Goal: Task Accomplishment & Management: Manage account settings

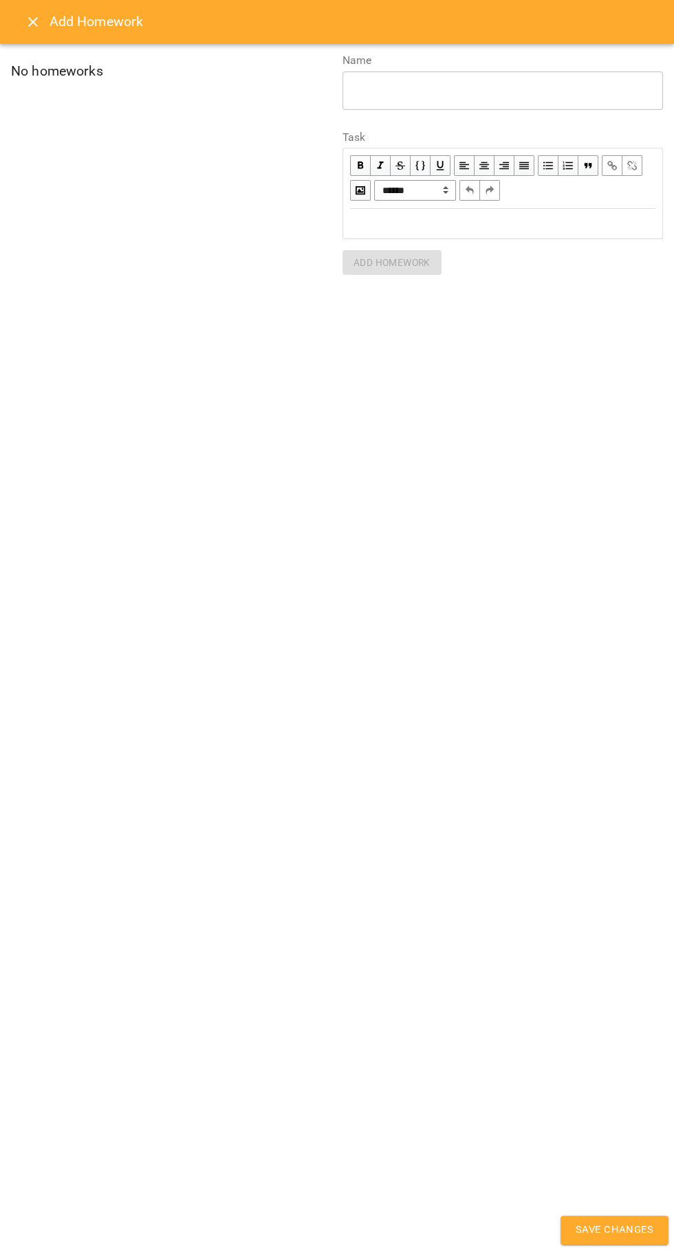
click at [32, 22] on icon "Close" at bounding box center [33, 22] width 10 height 10
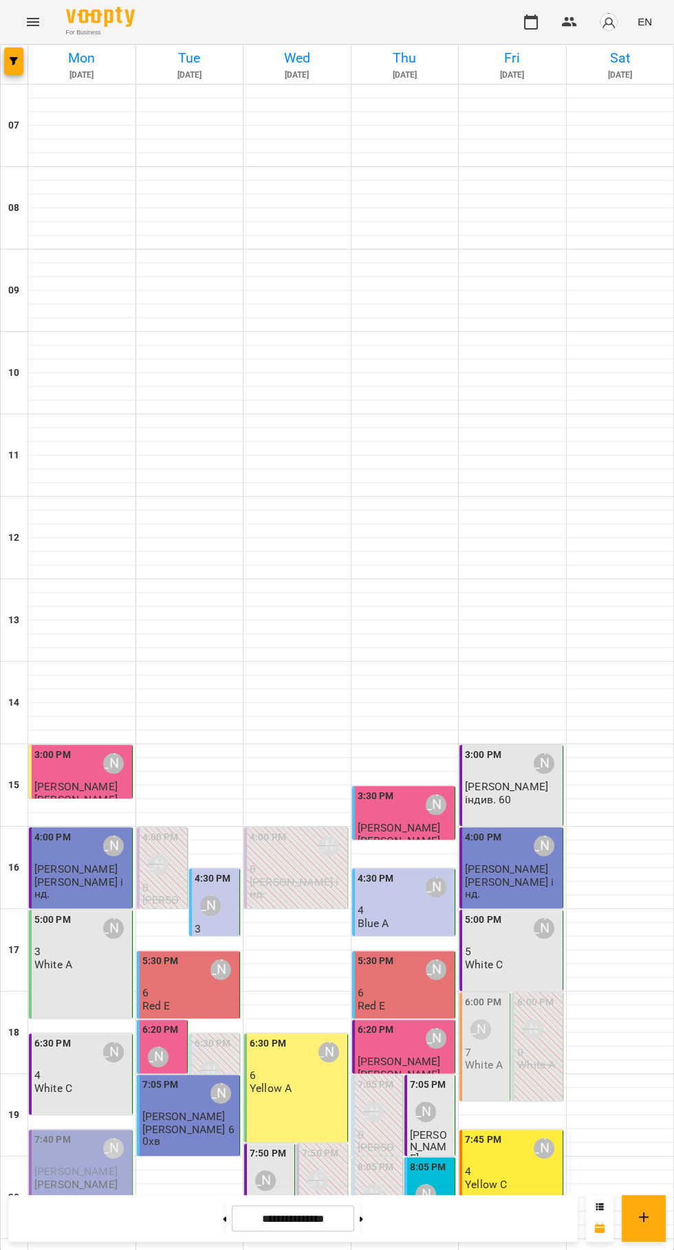
scroll to position [118, 0]
click at [521, 913] on div "5:00 PM [PERSON_NAME]" at bounding box center [512, 929] width 95 height 32
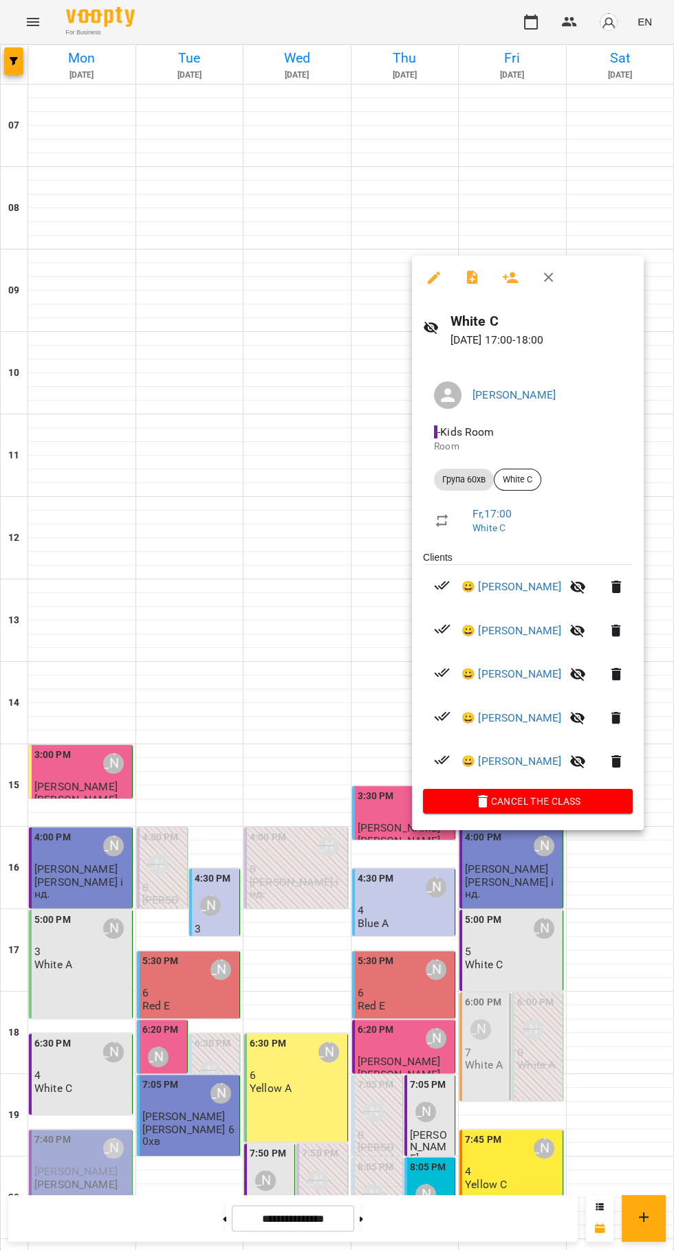
click at [0, 787] on div at bounding box center [337, 625] width 674 height 1250
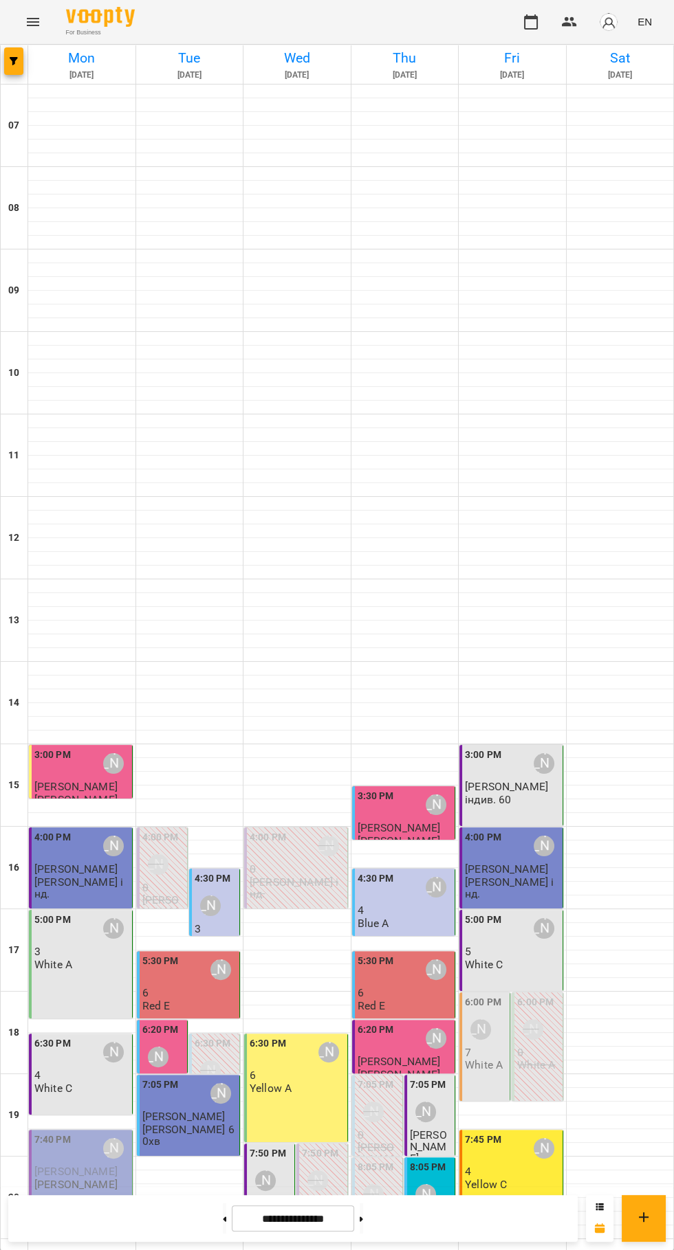
click at [535, 946] on p "5" at bounding box center [512, 952] width 95 height 12
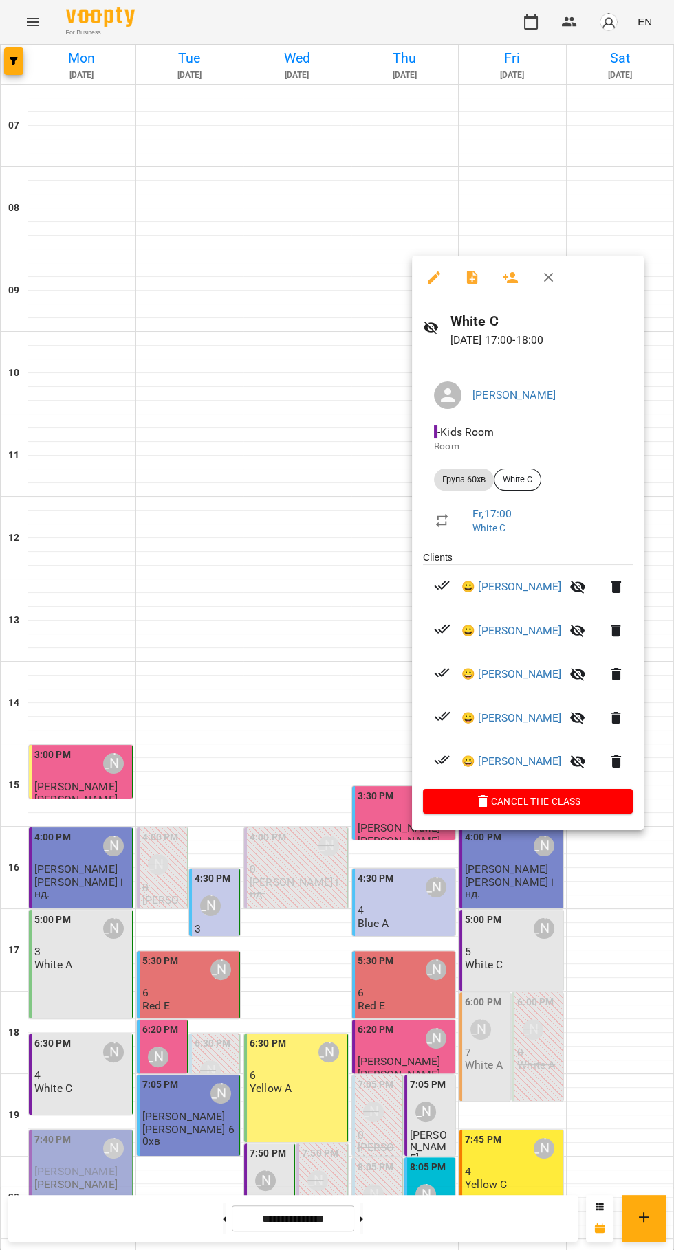
click at [472, 278] on icon "button" at bounding box center [472, 277] width 16 height 16
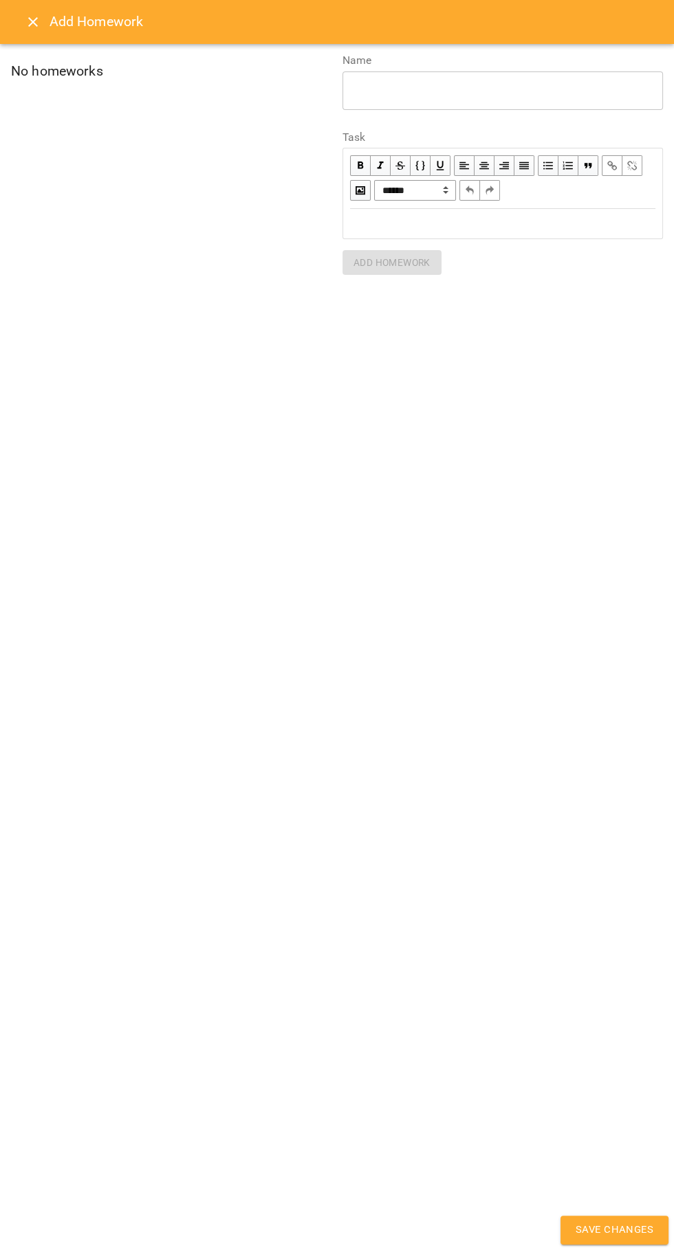
click at [391, 236] on div "Edit text" at bounding box center [503, 224] width 318 height 28
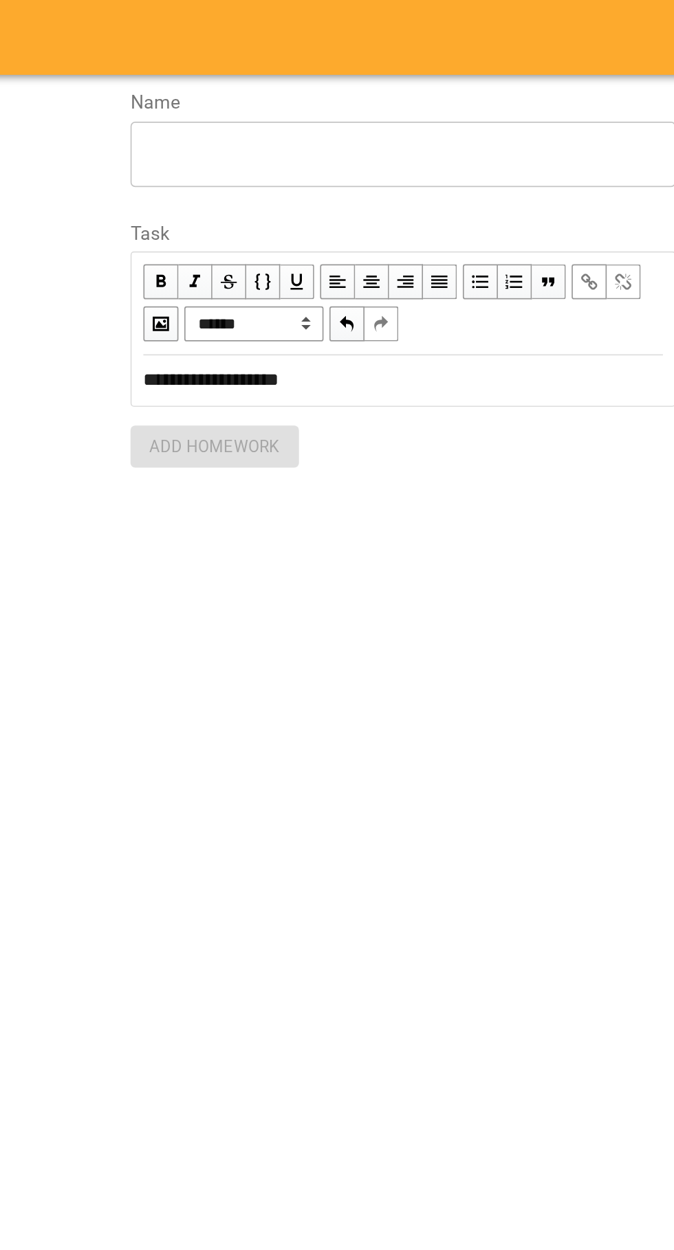
click at [386, 58] on label "Name" at bounding box center [502, 60] width 320 height 11
click at [362, 95] on textarea at bounding box center [502, 90] width 301 height 13
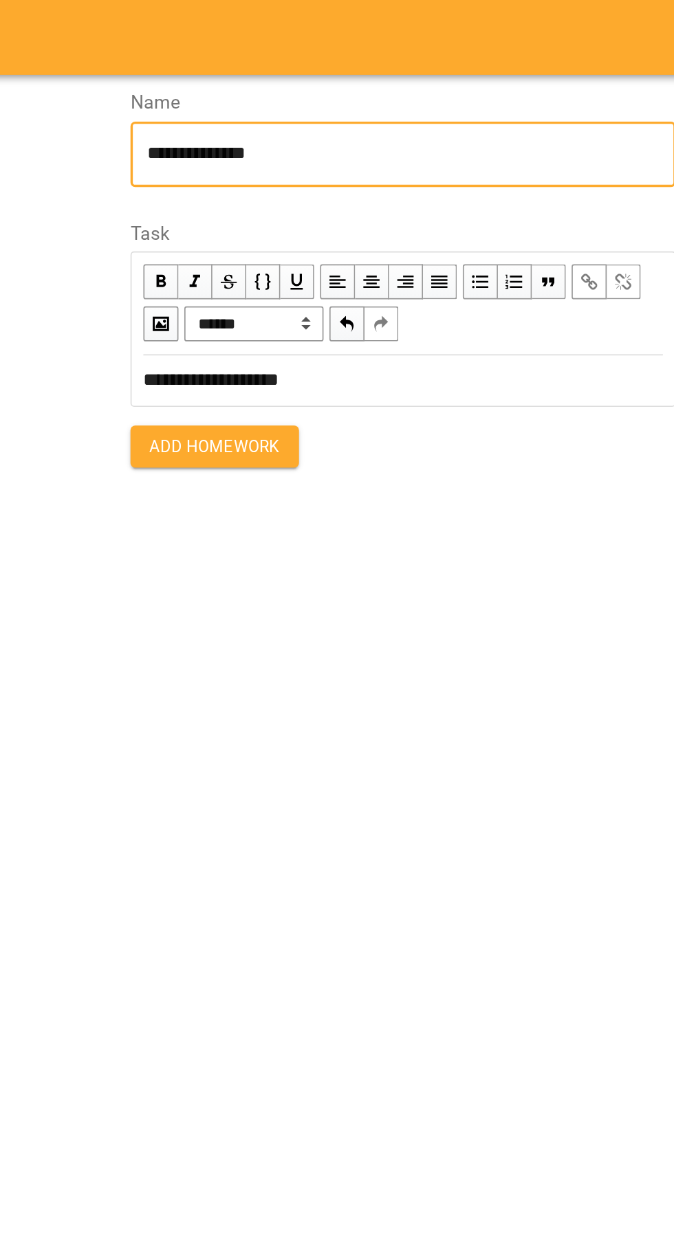
type textarea "**********"
click at [398, 265] on span "Add Homework" at bounding box center [391, 262] width 77 height 16
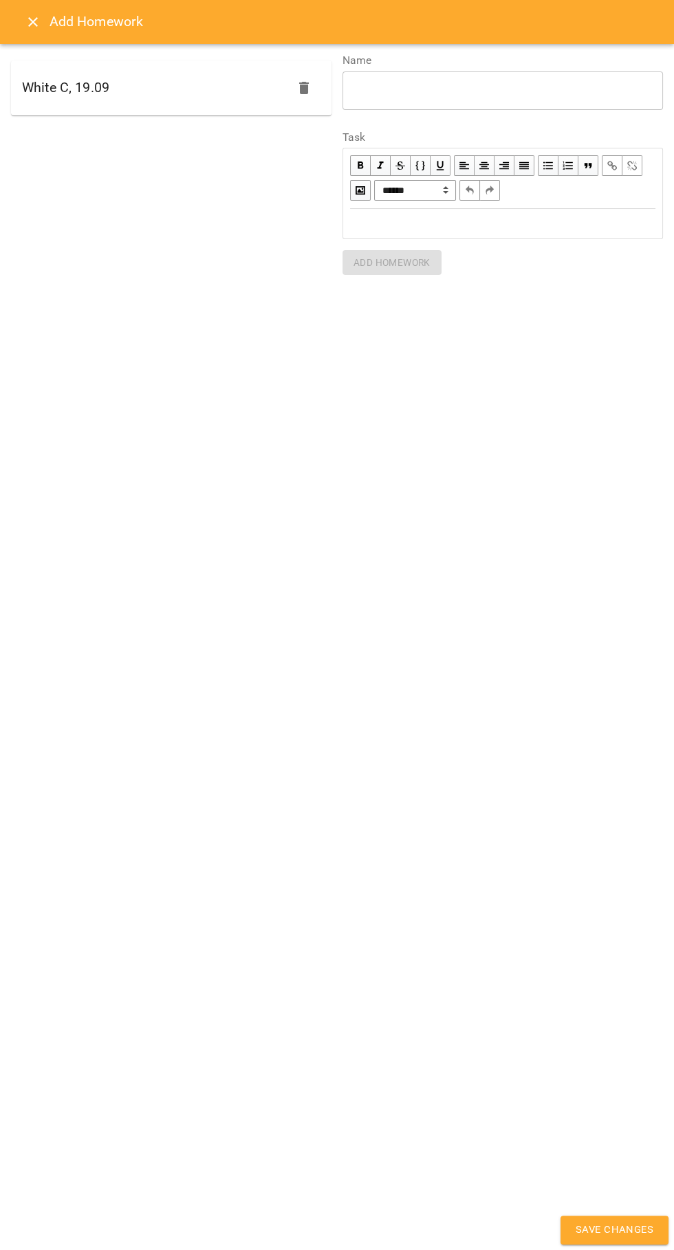
click at [647, 1240] on button "Save Changes" at bounding box center [614, 1230] width 108 height 29
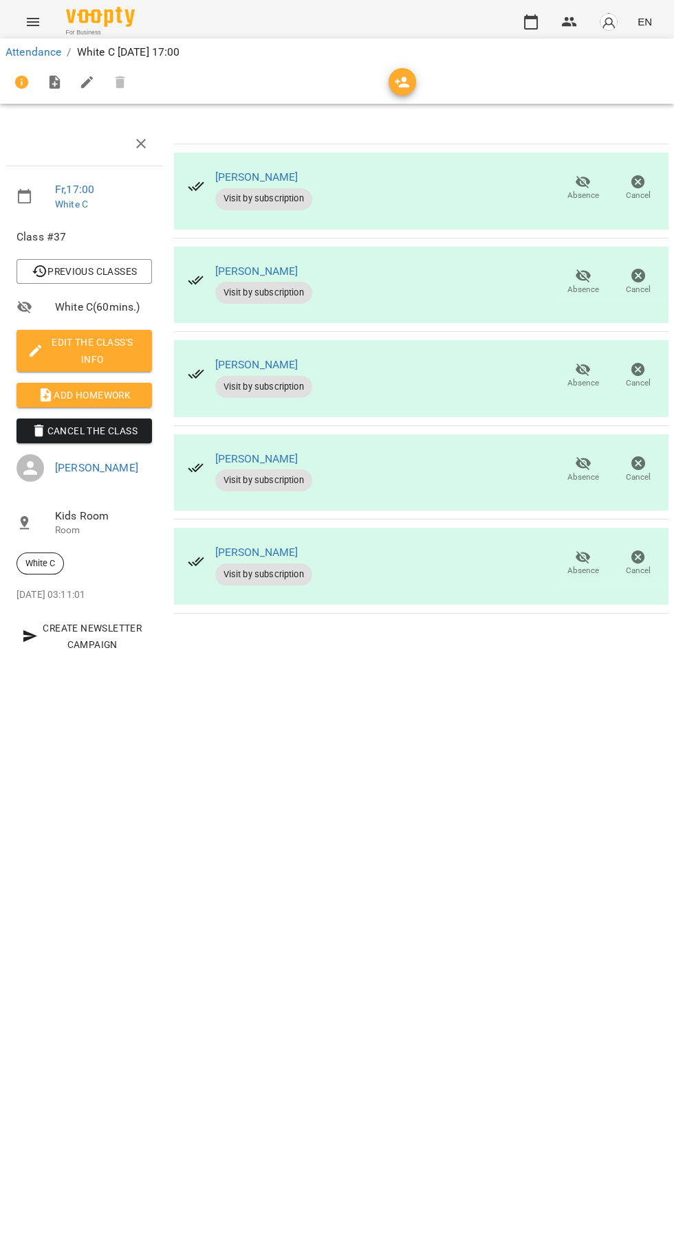
click at [624, 1222] on span "Save Changes" at bounding box center [614, 1231] width 78 height 18
click at [562, 187] on button "Absence" at bounding box center [582, 188] width 55 height 38
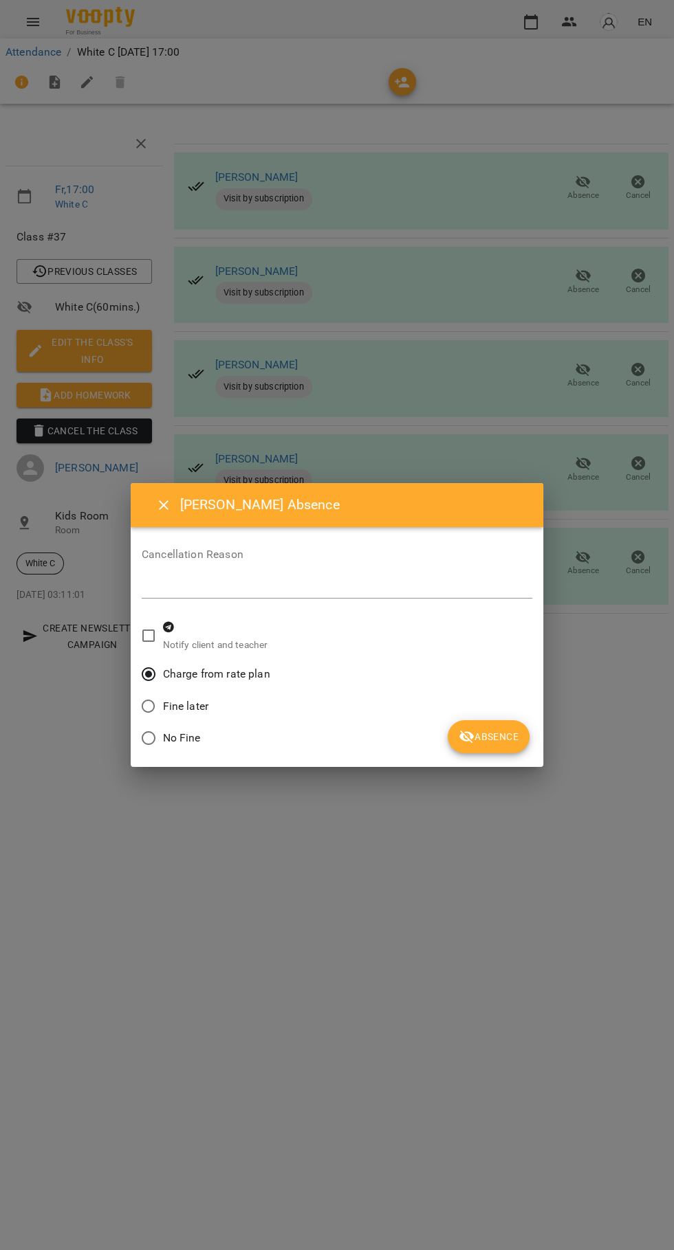
click at [478, 737] on span "Absence" at bounding box center [489, 737] width 60 height 16
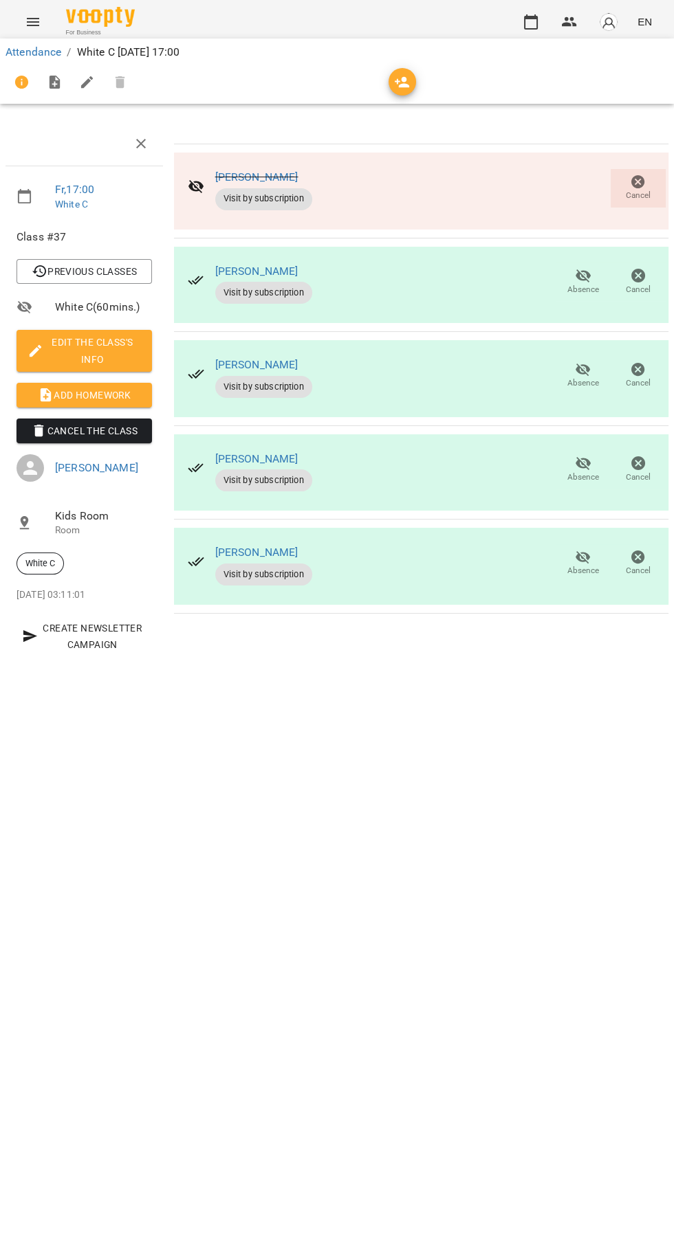
click at [534, 30] on icon "button" at bounding box center [530, 22] width 16 height 16
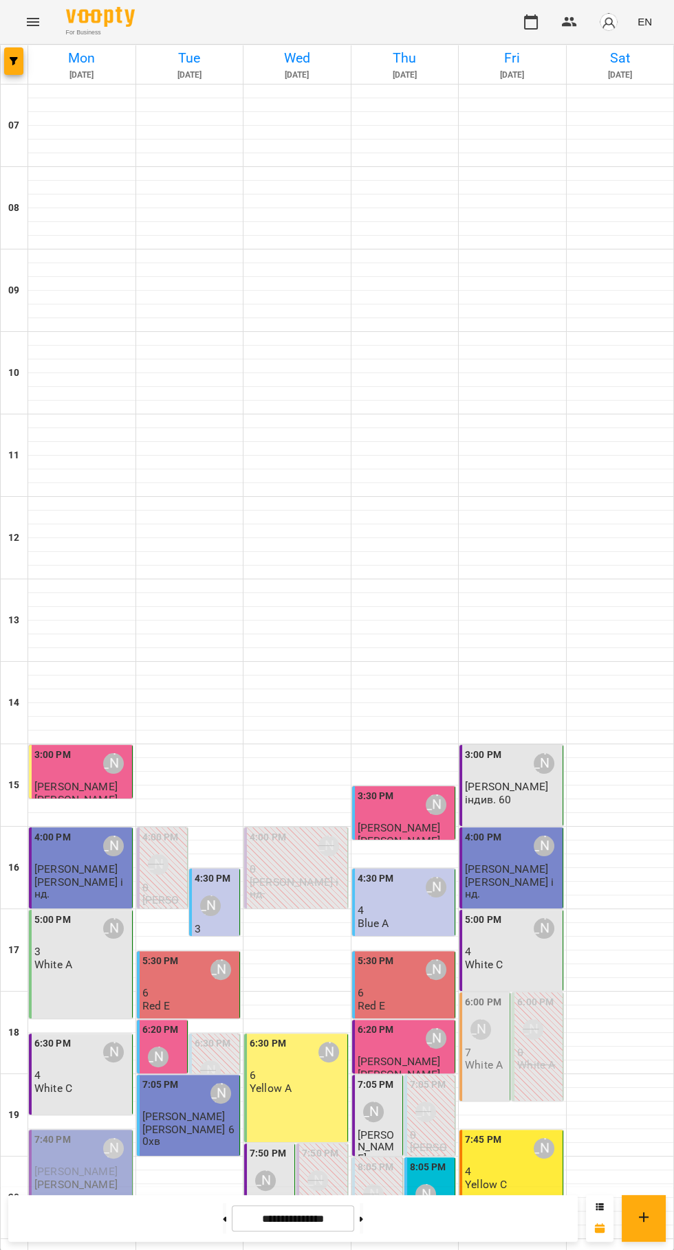
scroll to position [133, 0]
click at [484, 1059] on p "White A" at bounding box center [484, 1065] width 38 height 12
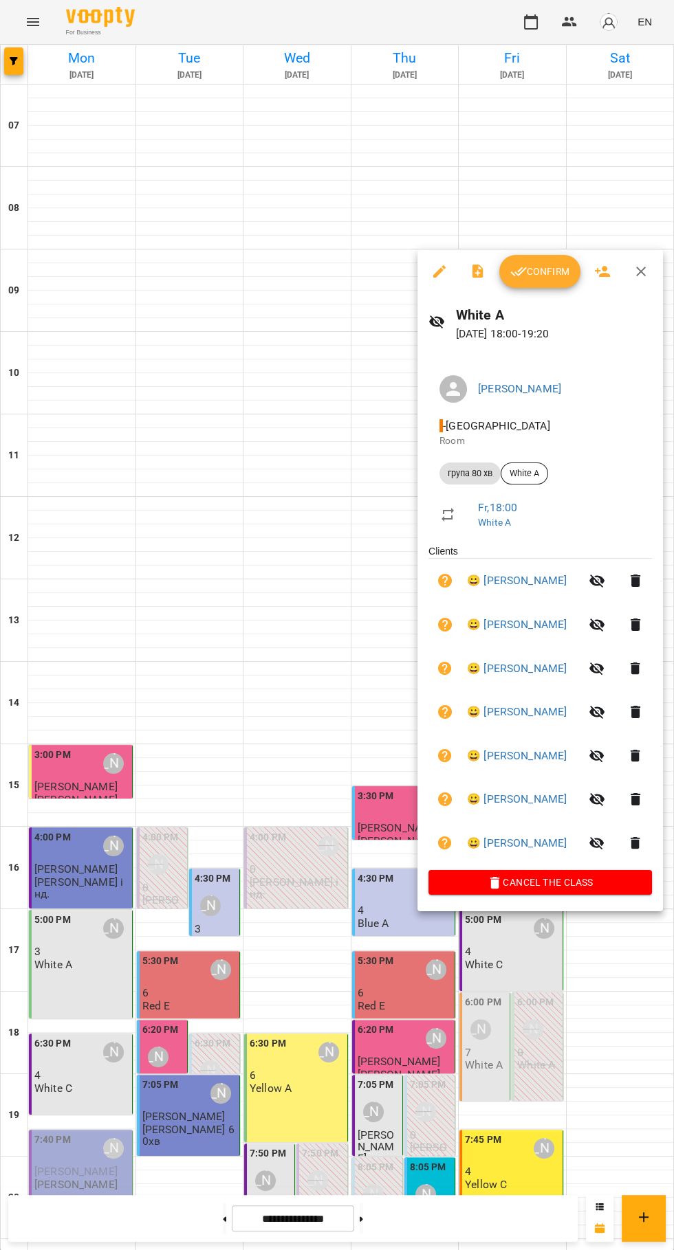
click at [537, 282] on button "Confirm" at bounding box center [539, 271] width 81 height 33
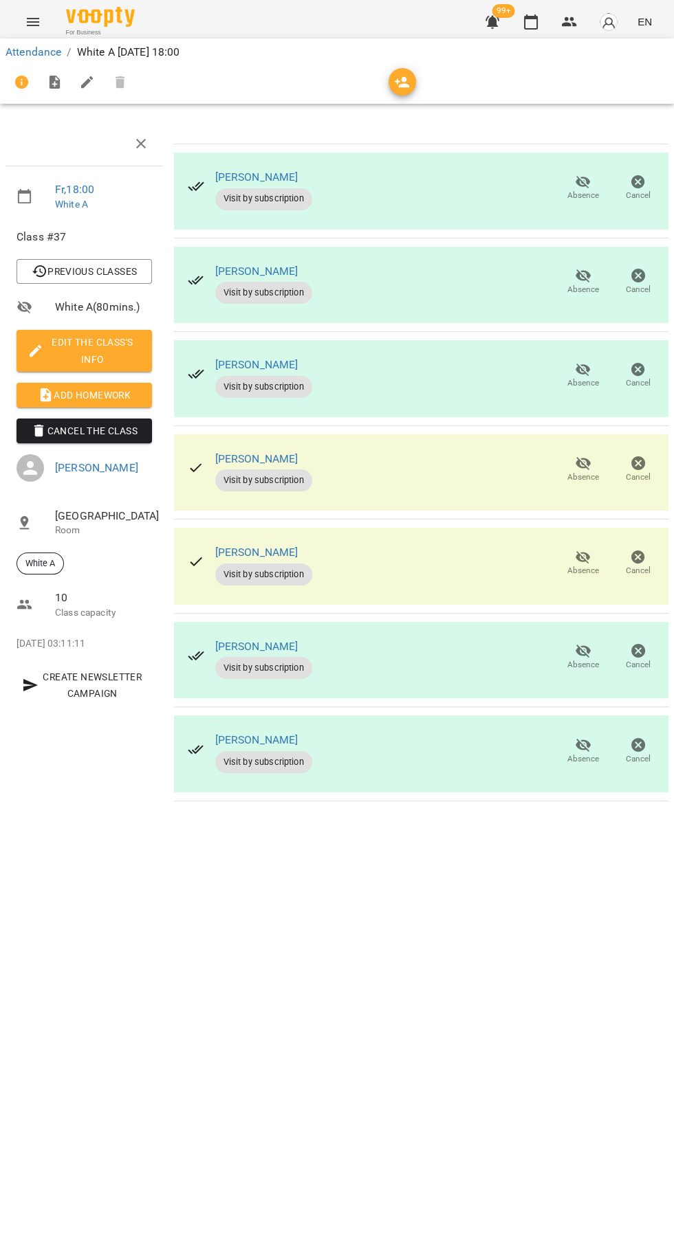
click at [582, 276] on icon "button" at bounding box center [582, 275] width 15 height 13
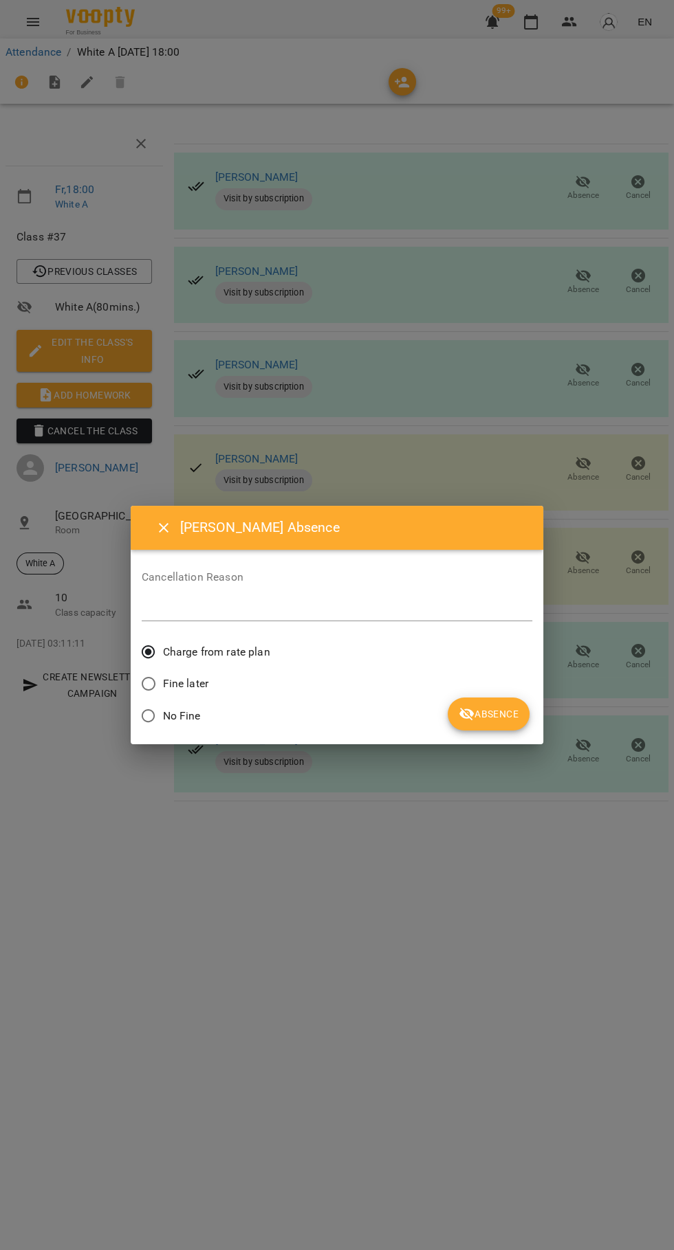
click at [486, 712] on span "Absence" at bounding box center [489, 714] width 60 height 16
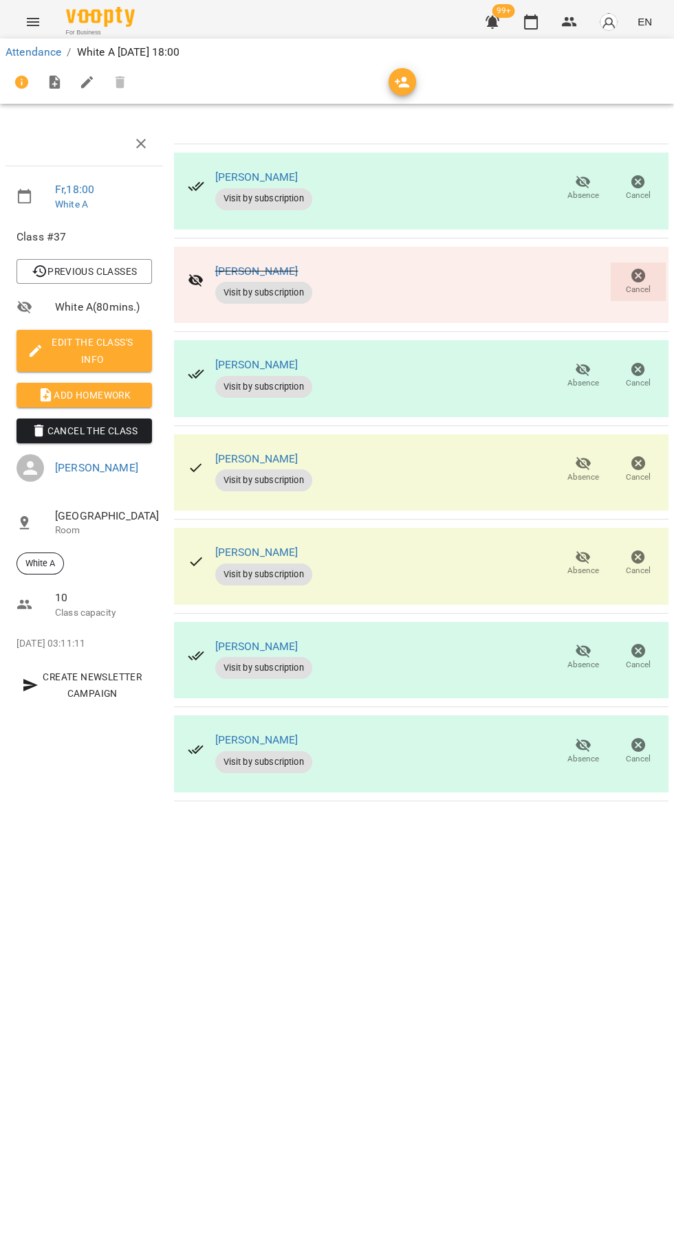
click at [570, 381] on span "Absence" at bounding box center [583, 383] width 32 height 12
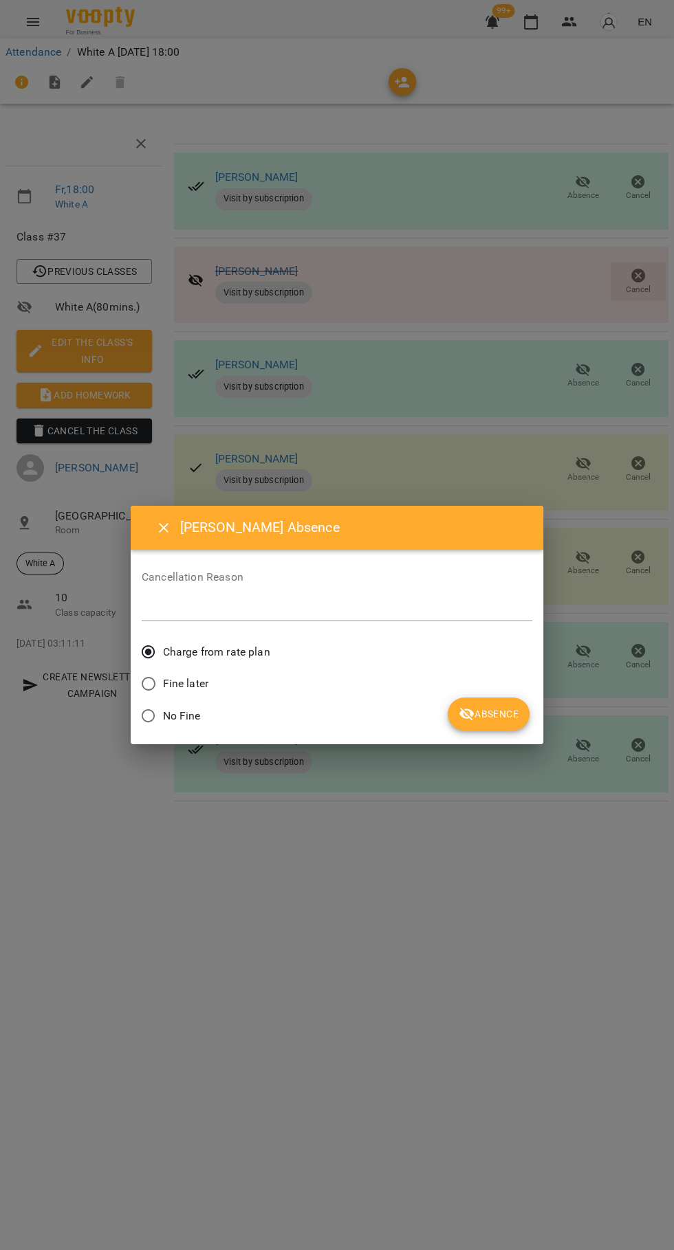
click at [497, 703] on button "Absence" at bounding box center [489, 714] width 82 height 33
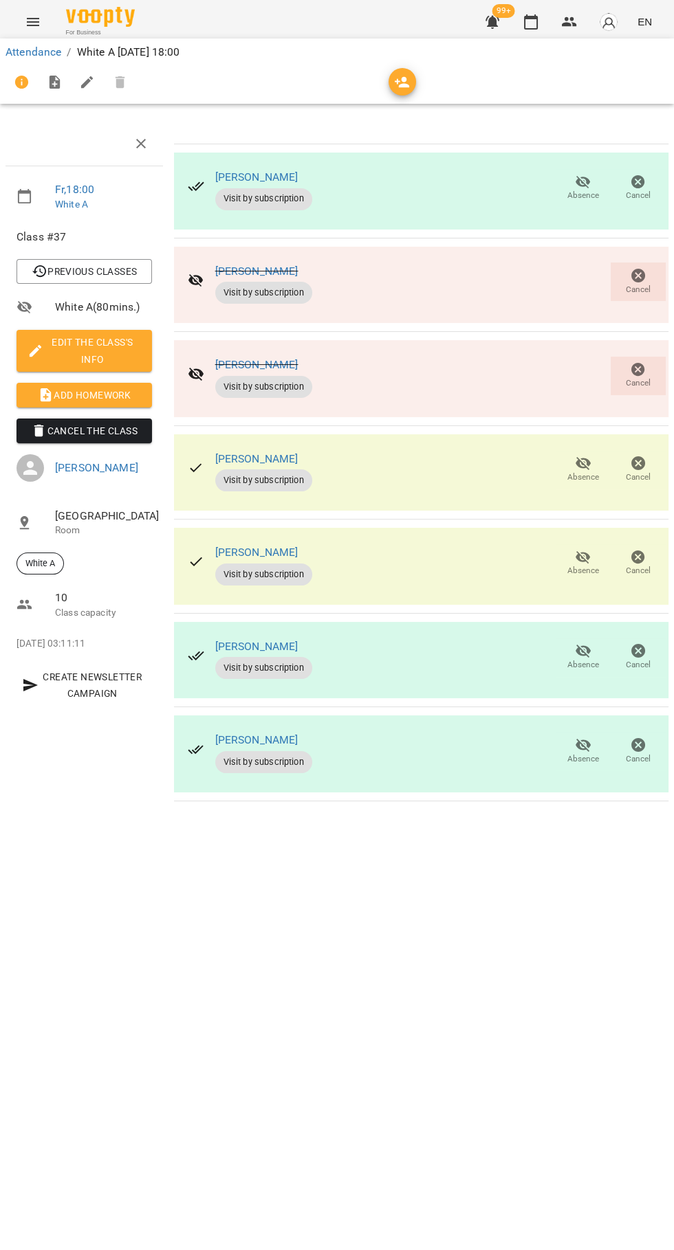
click at [586, 460] on icon "button" at bounding box center [582, 463] width 15 height 13
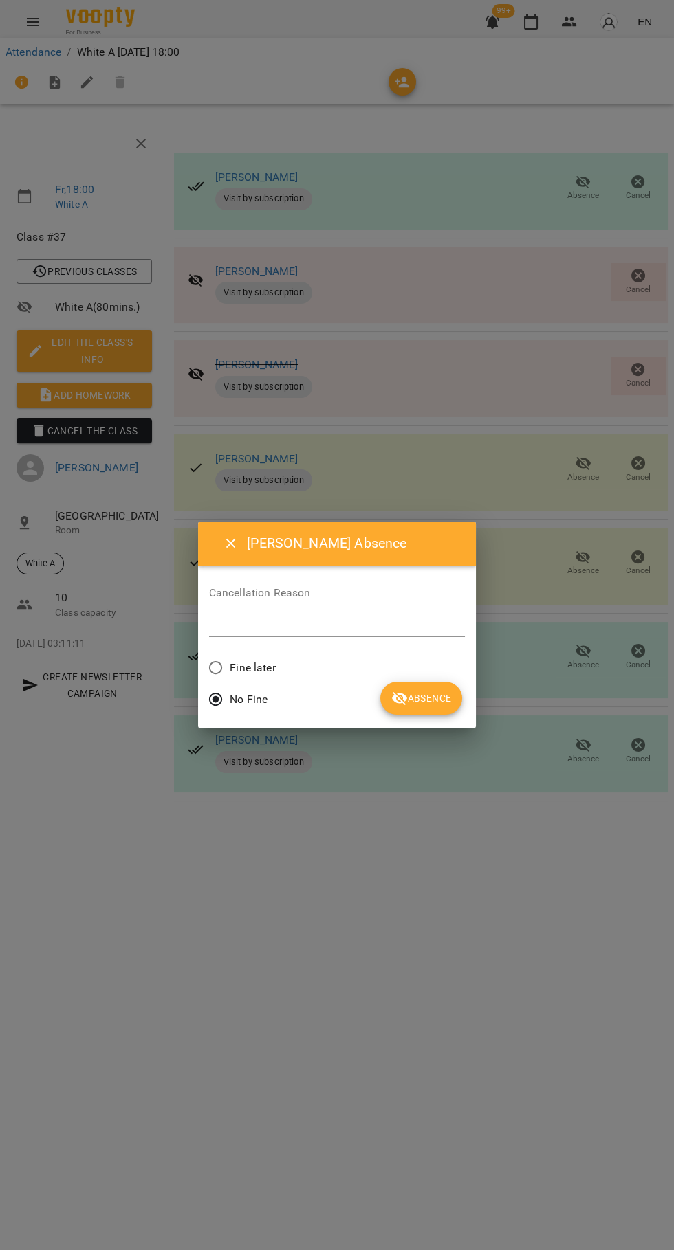
click at [427, 697] on span "Absence" at bounding box center [421, 698] width 60 height 16
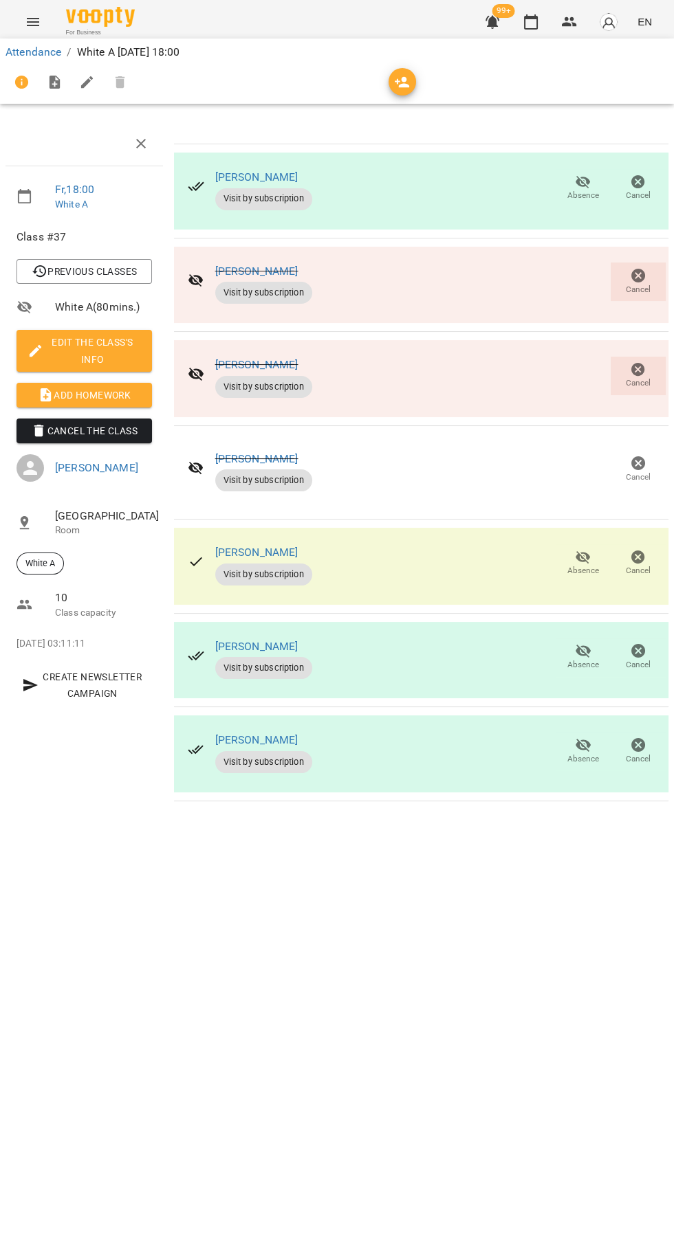
click at [98, 397] on span "Add Homework" at bounding box center [83, 395] width 113 height 16
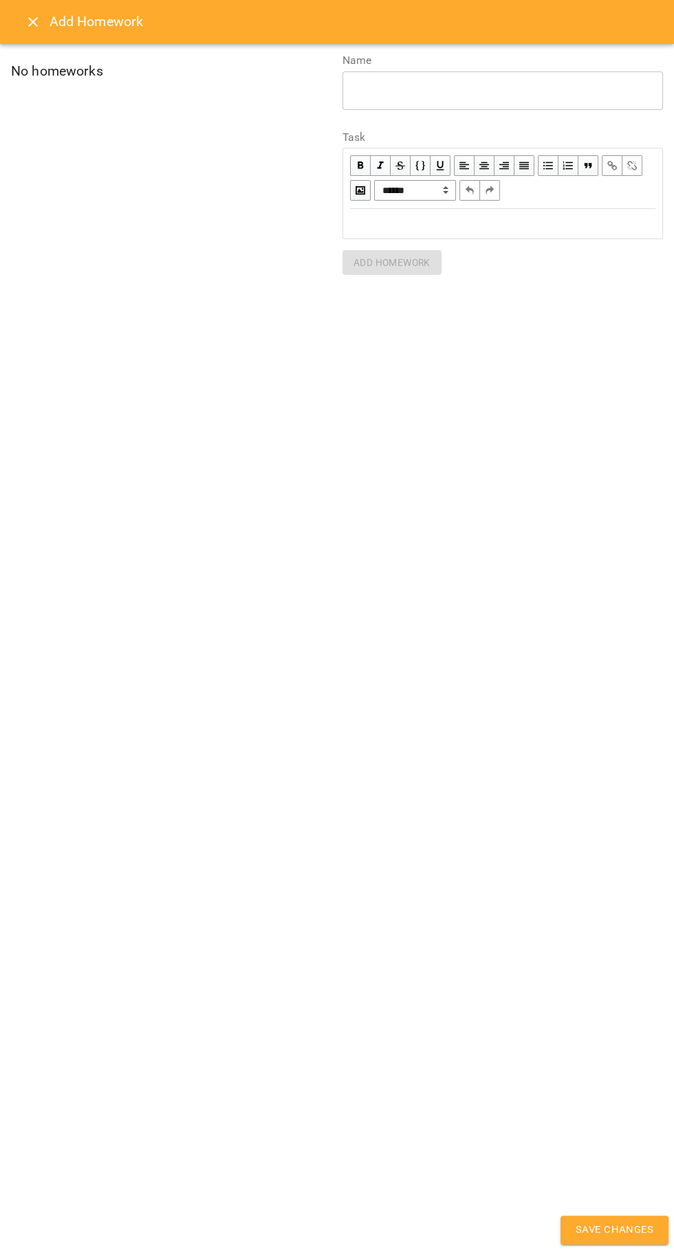
click at [32, 22] on icon "Close" at bounding box center [33, 22] width 10 height 10
